Goal: Obtain resource: Obtain resource

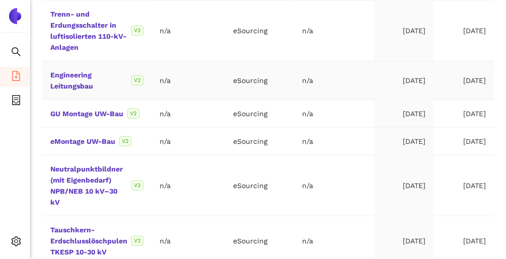
scroll to position [201, 0]
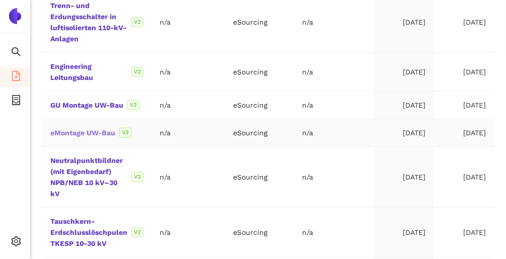
click at [0, 0] on link "eMontage UW-Bau" at bounding box center [0, 0] width 0 height 0
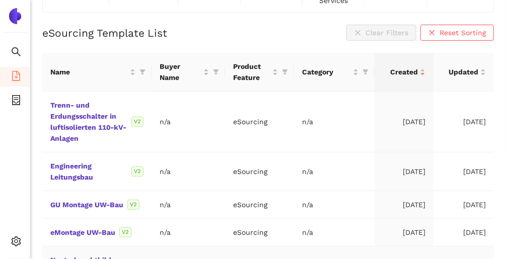
scroll to position [241, 0]
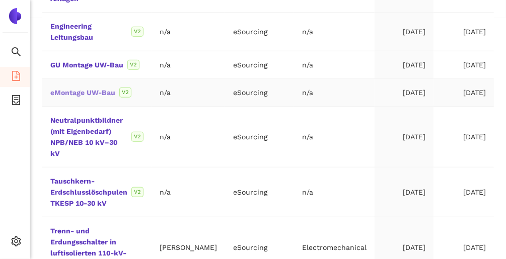
click at [0, 0] on link "eMontage UW-Bau" at bounding box center [0, 0] width 0 height 0
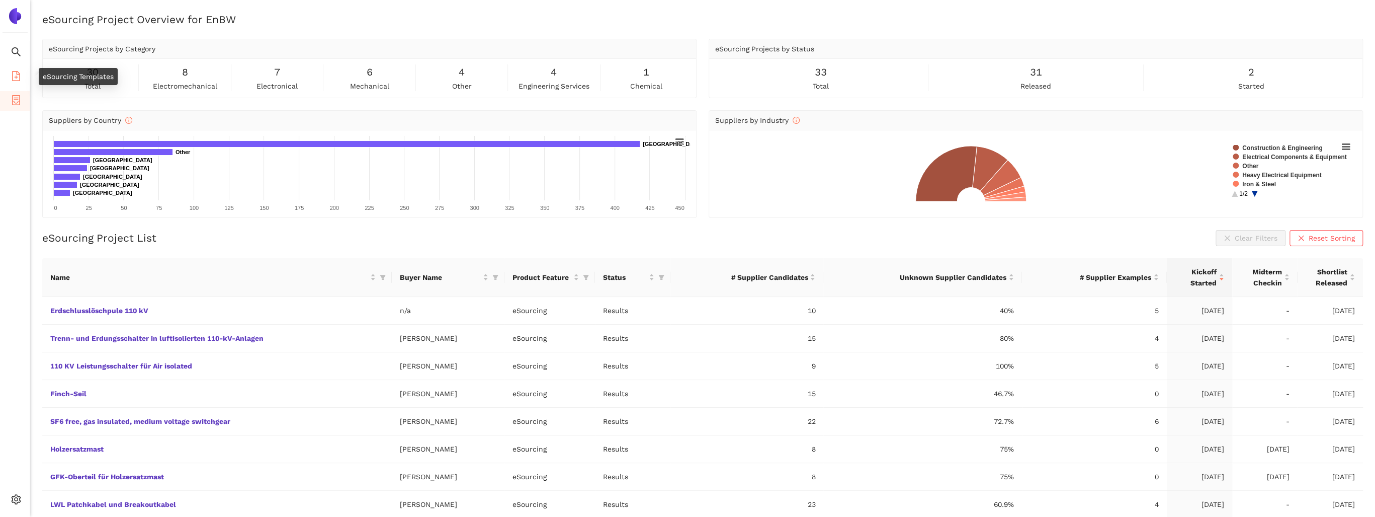
click at [12, 76] on icon "file-add" at bounding box center [16, 76] width 8 height 10
